Goal: Information Seeking & Learning: Check status

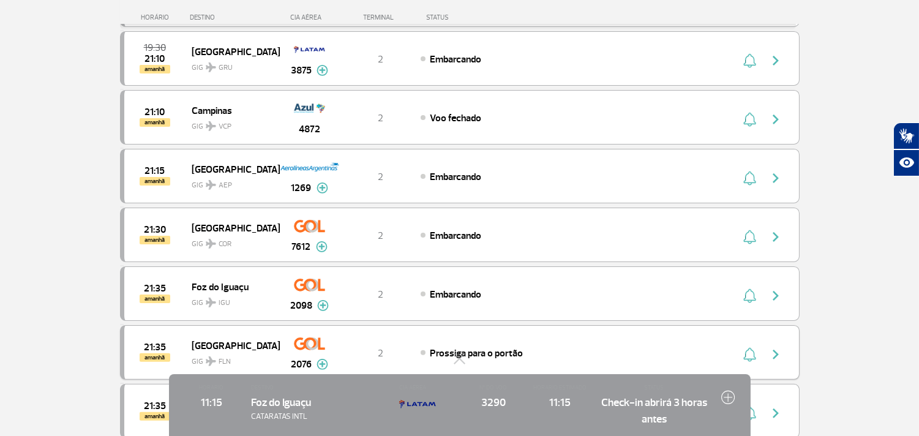
scroll to position [701, 0]
drag, startPoint x: 456, startPoint y: 365, endPoint x: 254, endPoint y: 302, distance: 212.1
click at [456, 364] on div "Passageiros Corporativo Cargo Compra On-line GaleOn Imprensa RQS PT ENG ESP Pág…" at bounding box center [459, 124] width 919 height 1650
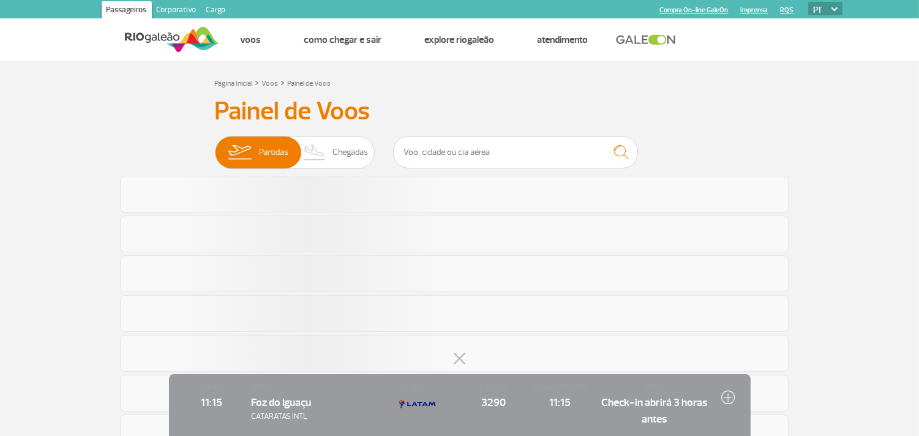
click at [455, 356] on button at bounding box center [460, 359] width 12 height 12
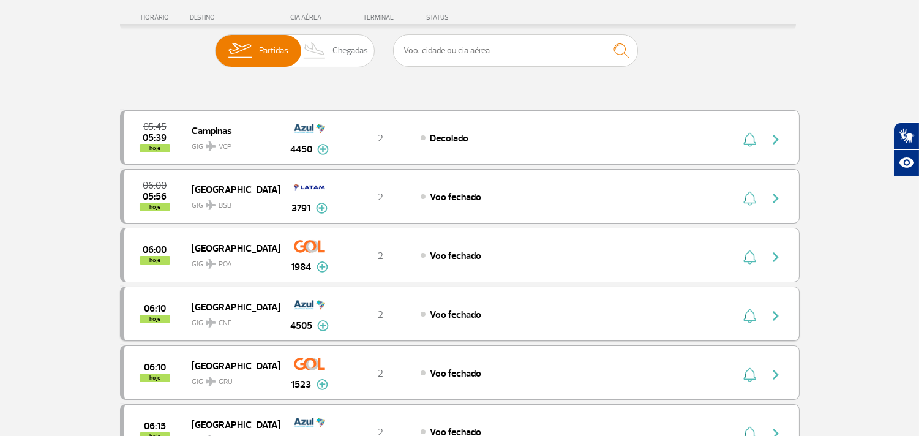
scroll to position [89, 0]
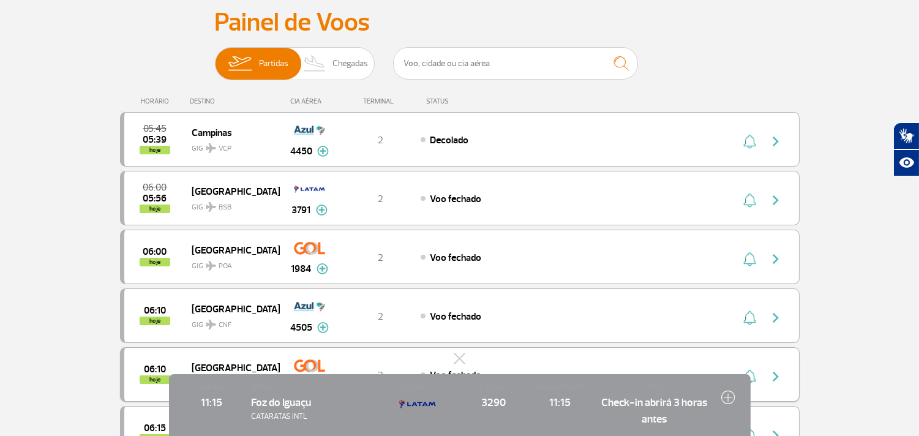
click at [457, 349] on div "06:10 hoje [GEOGRAPHIC_DATA] GIG GRU 1523 2 Voo fechado Parcerias: South Africa…" at bounding box center [460, 374] width 680 height 54
click at [457, 353] on button at bounding box center [460, 359] width 12 height 12
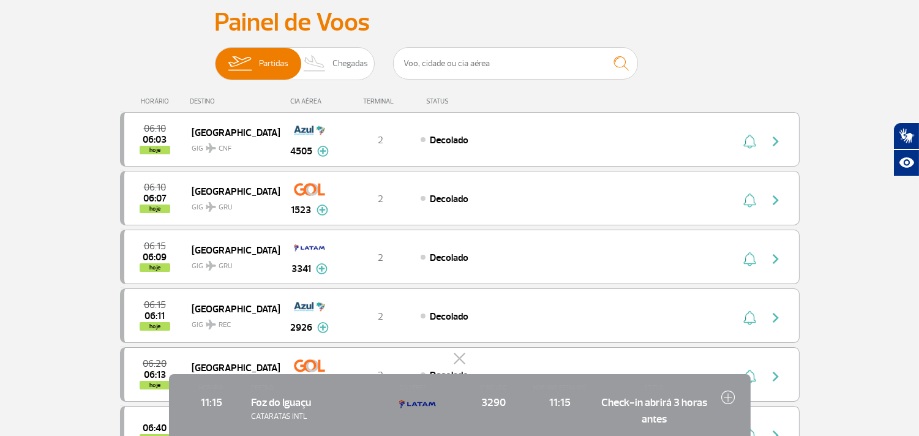
click at [462, 361] on button at bounding box center [460, 359] width 12 height 12
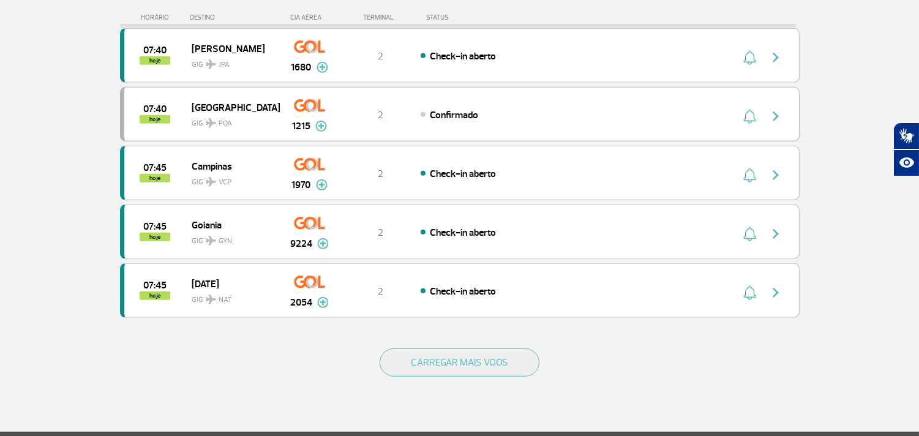
scroll to position [1042, 0]
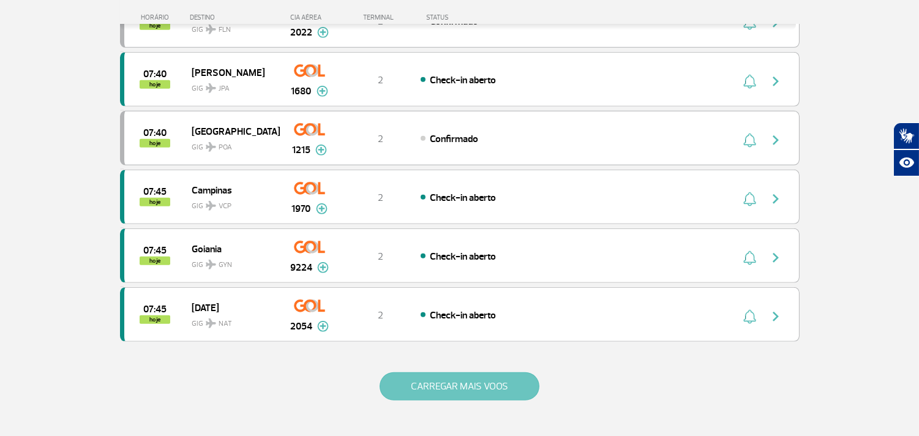
click at [475, 382] on button "CARREGAR MAIS VOOS" at bounding box center [460, 386] width 160 height 28
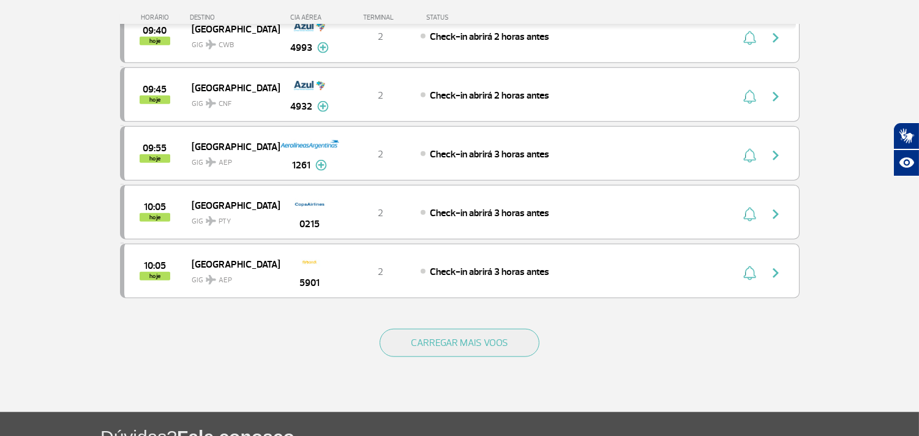
scroll to position [2266, 0]
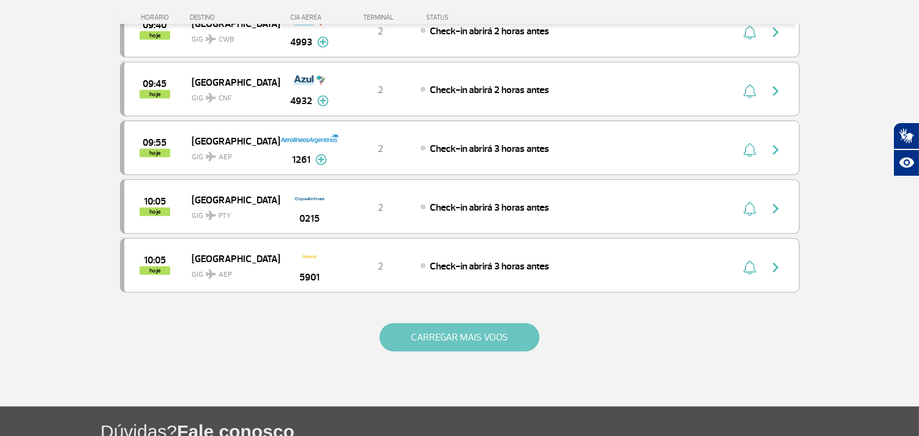
click at [456, 335] on button "CARREGAR MAIS VOOS" at bounding box center [460, 337] width 160 height 28
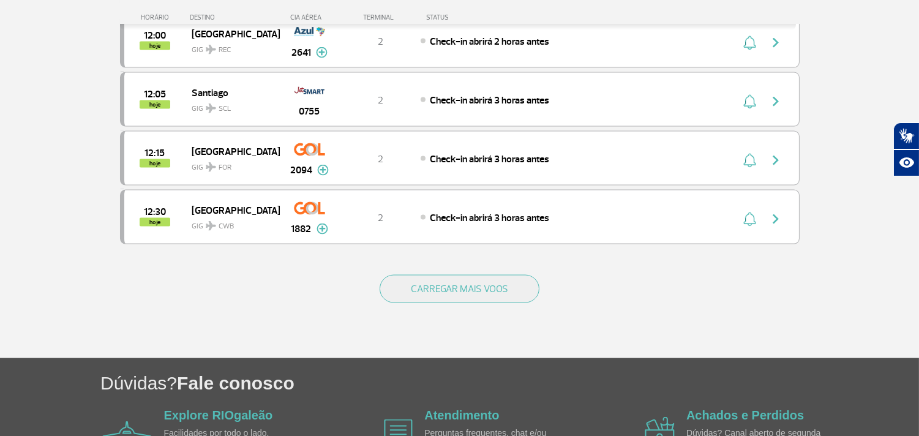
scroll to position [3491, 0]
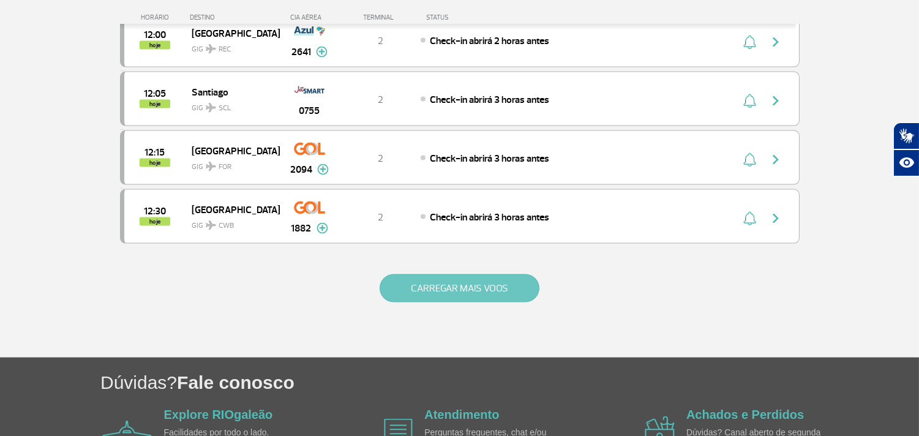
click at [426, 295] on button "CARREGAR MAIS VOOS" at bounding box center [460, 288] width 160 height 28
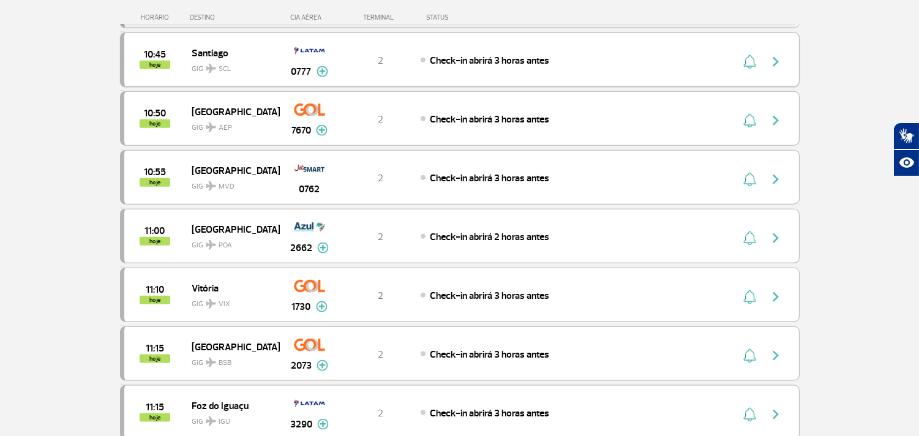
scroll to position [2811, 0]
